Goal: Information Seeking & Learning: Learn about a topic

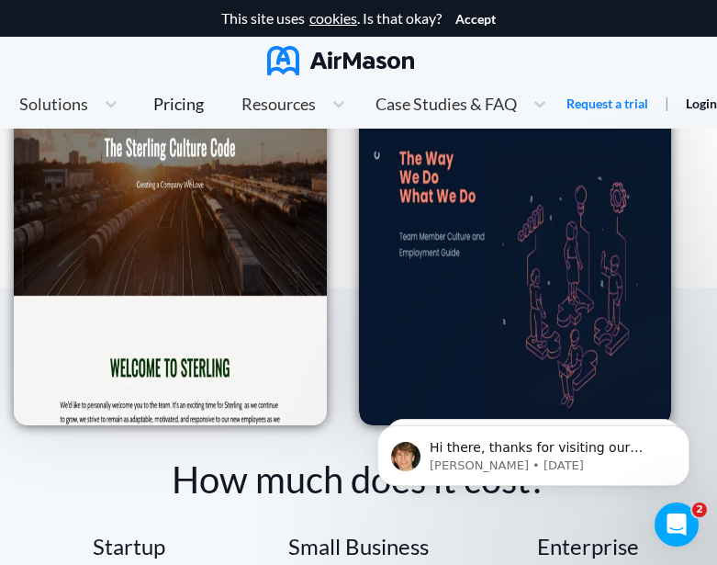
scroll to position [3032, 0]
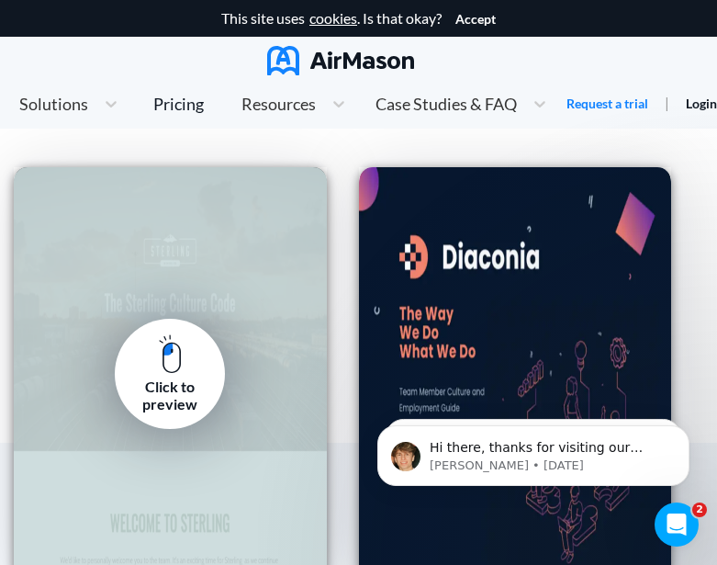
click at [198, 284] on div "Click to preview" at bounding box center [170, 373] width 313 height 413
click at [231, 316] on div "Click to preview" at bounding box center [170, 373] width 313 height 413
click at [178, 384] on div "Click to preview" at bounding box center [170, 395] width 83 height 34
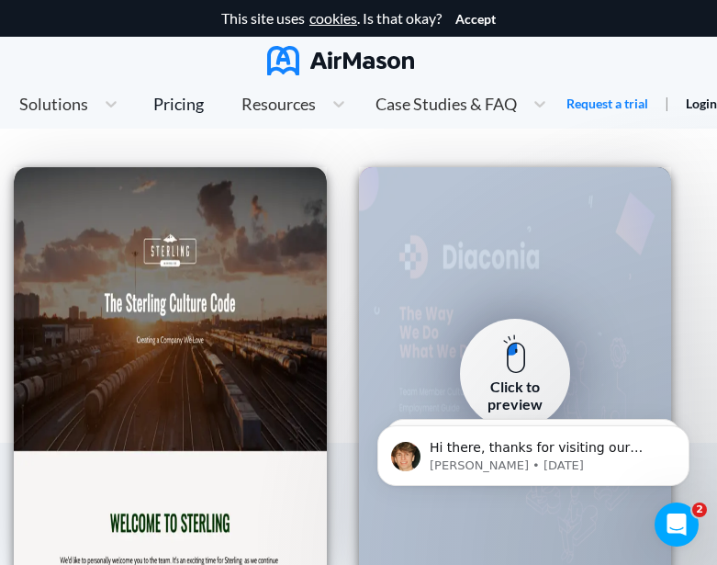
scroll to position [3123, 0]
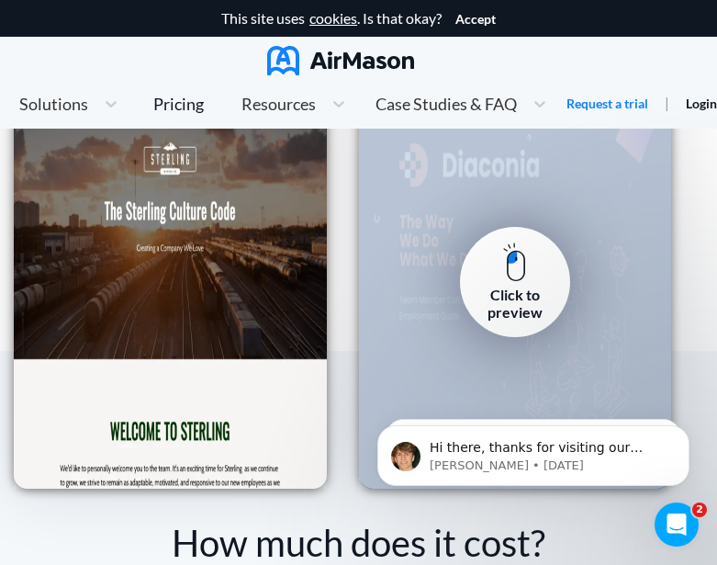
click at [418, 212] on div "Click to preview" at bounding box center [515, 281] width 313 height 413
click at [505, 177] on div "Click to preview" at bounding box center [515, 281] width 313 height 413
click at [519, 275] on img at bounding box center [514, 263] width 23 height 40
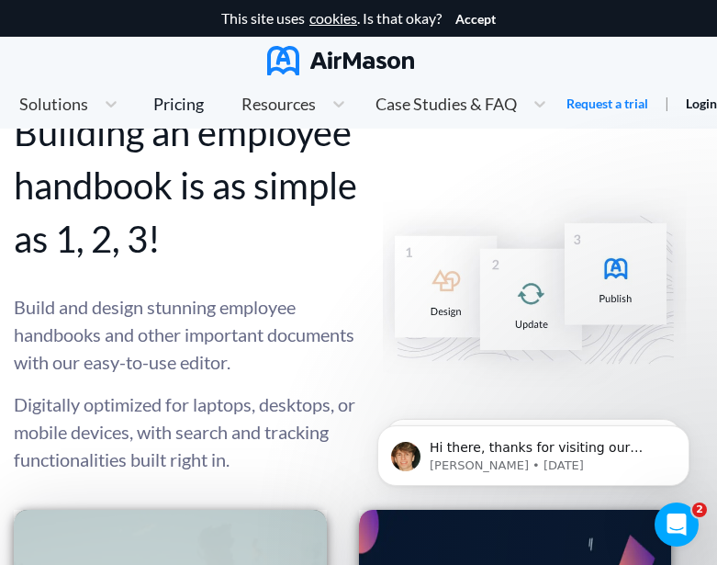
scroll to position [2940, 0]
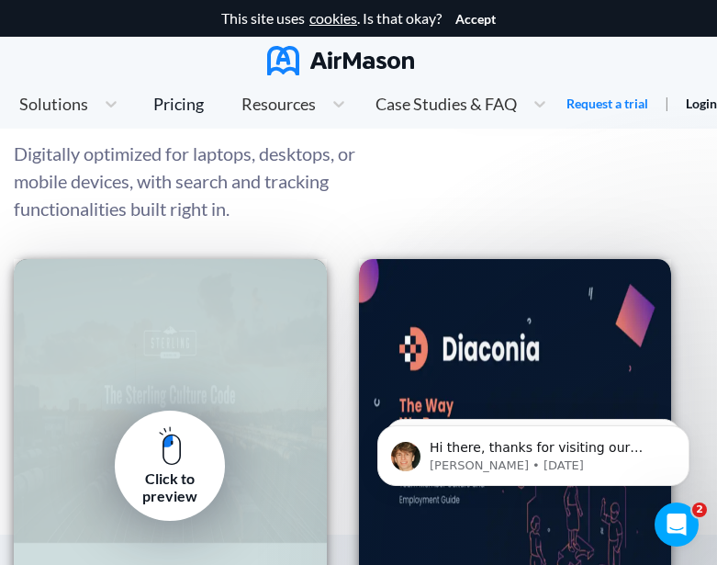
click at [177, 334] on div "Click to preview" at bounding box center [170, 465] width 313 height 413
click at [196, 346] on div "Click to preview" at bounding box center [170, 465] width 313 height 413
click at [177, 445] on img at bounding box center [170, 446] width 23 height 40
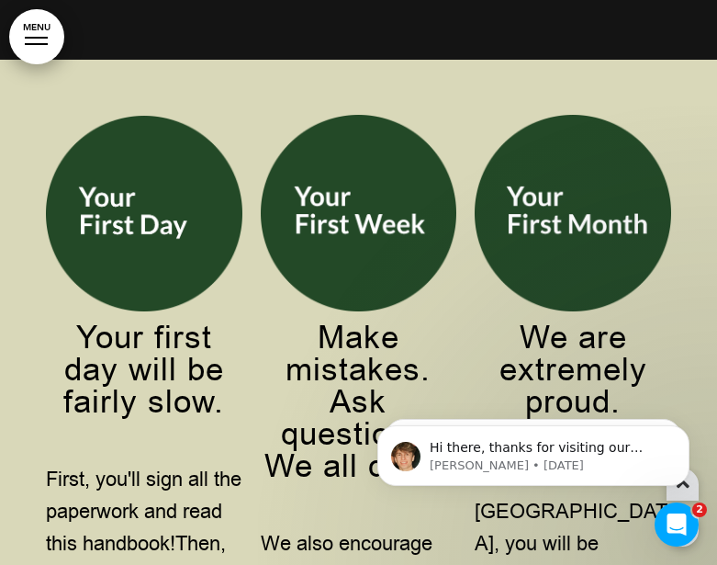
scroll to position [8084, 0]
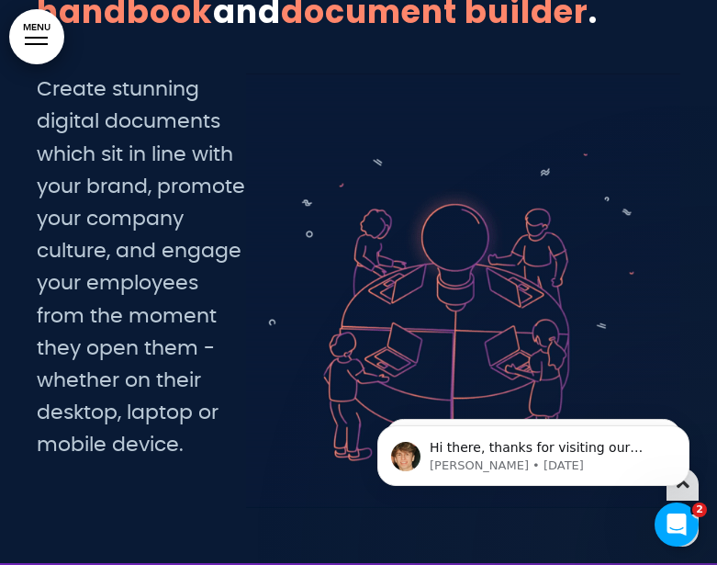
scroll to position [11024, 0]
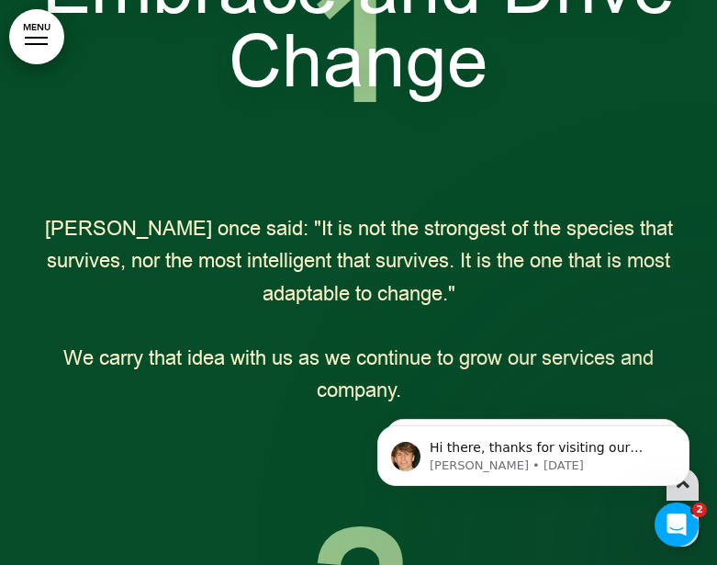
scroll to position [2388, 0]
